Goal: Information Seeking & Learning: Learn about a topic

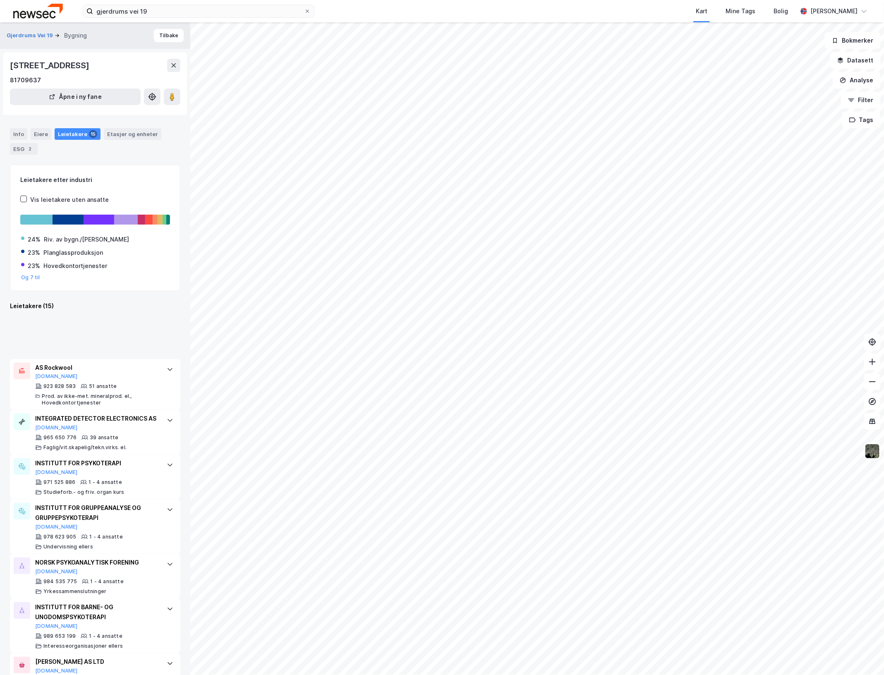
scroll to position [375, 0]
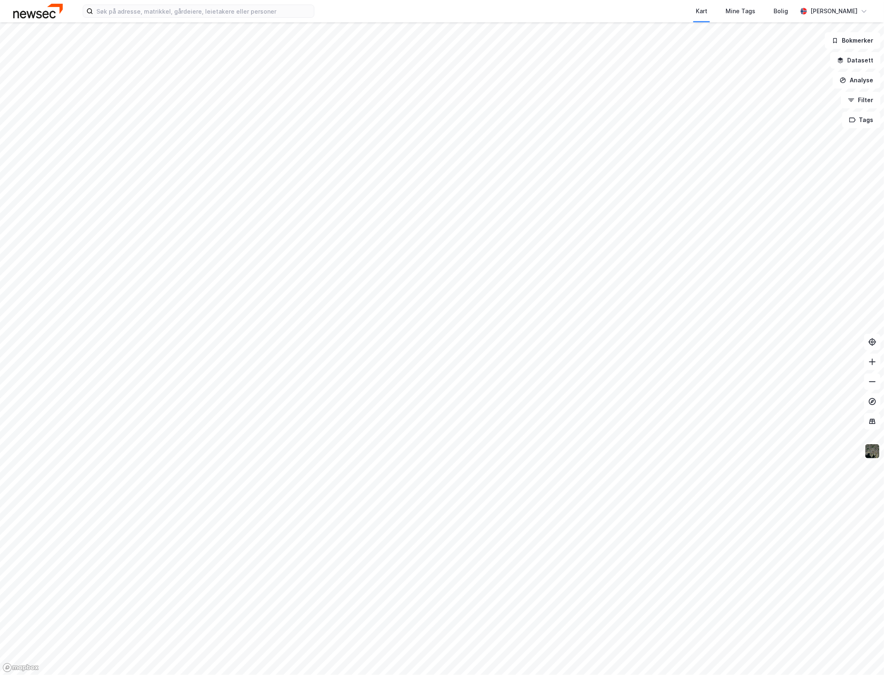
drag, startPoint x: 303, startPoint y: 472, endPoint x: 470, endPoint y: 151, distance: 361.7
click at [465, 160] on div at bounding box center [442, 337] width 884 height 675
drag, startPoint x: 378, startPoint y: 500, endPoint x: 522, endPoint y: 224, distance: 311.0
click at [525, 222] on div at bounding box center [442, 337] width 884 height 675
drag, startPoint x: 511, startPoint y: 349, endPoint x: 594, endPoint y: 266, distance: 116.6
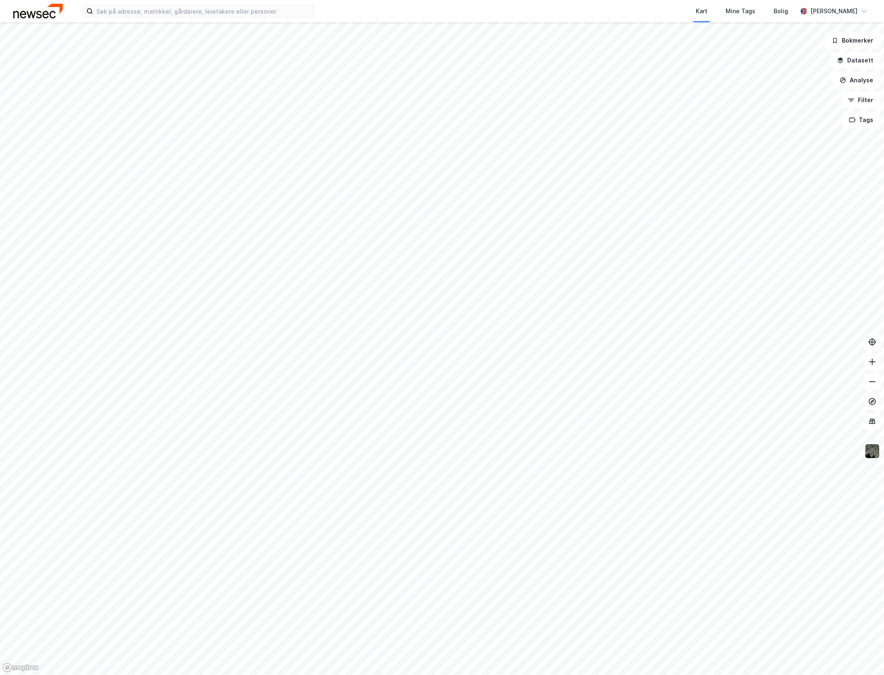
click at [592, 274] on div at bounding box center [442, 337] width 884 height 675
click at [872, 449] on div at bounding box center [442, 337] width 884 height 675
click at [869, 454] on img at bounding box center [872, 451] width 16 height 16
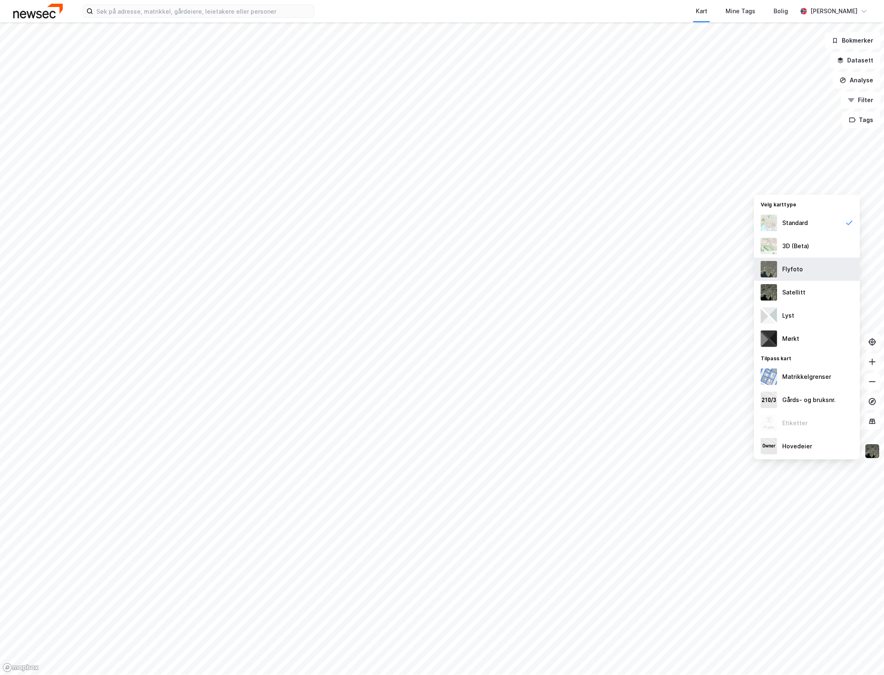
click at [800, 274] on div "Flyfoto" at bounding box center [792, 269] width 21 height 10
